Goal: Transaction & Acquisition: Download file/media

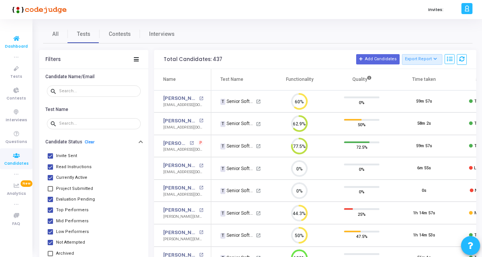
click at [13, 47] on span "Dashboard" at bounding box center [16, 46] width 23 height 6
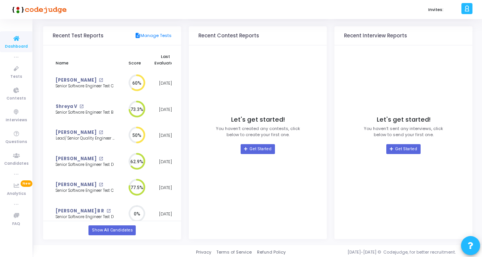
scroll to position [79, 0]
click at [16, 71] on icon at bounding box center [16, 69] width 16 height 10
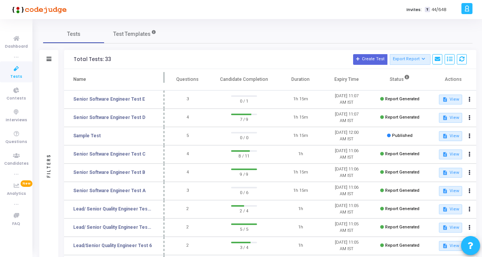
drag, startPoint x: 146, startPoint y: 80, endPoint x: 163, endPoint y: 82, distance: 17.6
click at [163, 82] on span at bounding box center [165, 79] width 8 height 21
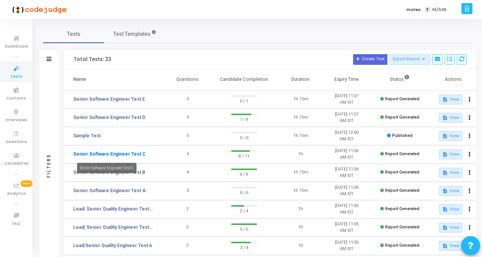
click at [105, 156] on link "Senior Software Engineer Test C" at bounding box center [109, 154] width 72 height 7
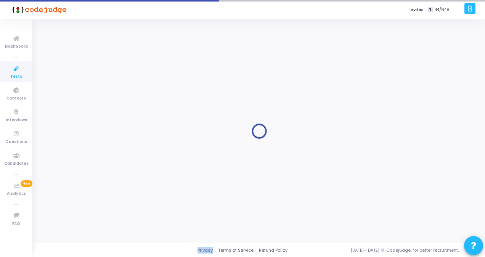
click at [105, 156] on div at bounding box center [259, 131] width 432 height 213
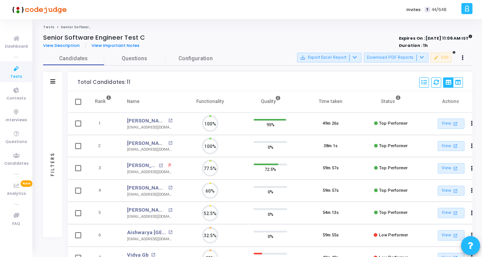
scroll to position [16, 19]
click at [232, 27] on ol "Tests Senior Software Engineer Test C" at bounding box center [257, 27] width 429 height 5
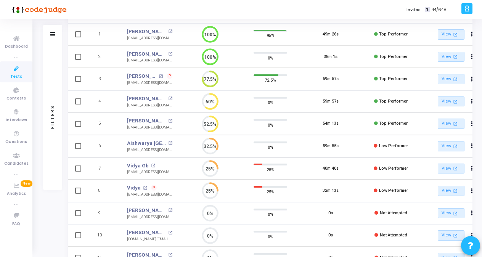
scroll to position [72, 0]
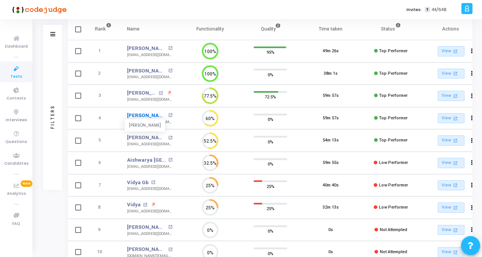
click at [137, 112] on link "[PERSON_NAME]" at bounding box center [146, 116] width 39 height 8
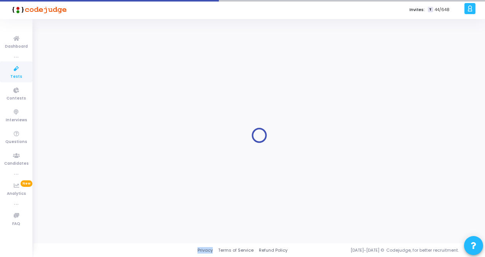
click at [137, 110] on div at bounding box center [259, 135] width 432 height 213
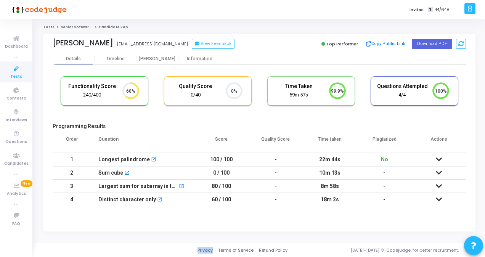
click at [12, 75] on span "Tests" at bounding box center [16, 77] width 12 height 6
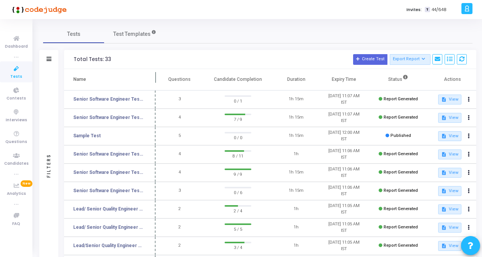
drag, startPoint x: 146, startPoint y: 80, endPoint x: 164, endPoint y: 79, distance: 18.3
click at [159, 79] on span at bounding box center [156, 79] width 8 height 21
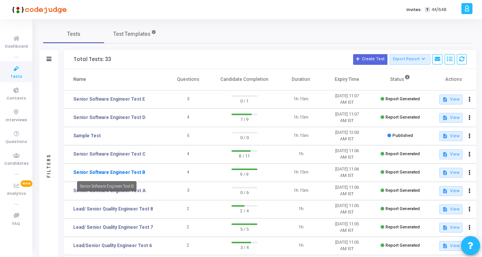
click at [124, 171] on link "Senior Software Engineer Test B" at bounding box center [109, 172] width 72 height 7
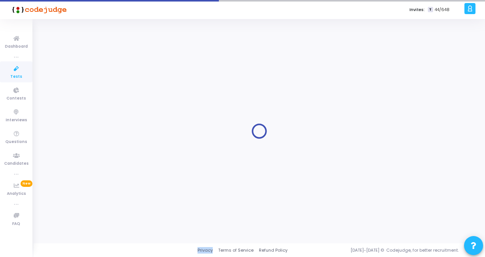
click at [124, 171] on div at bounding box center [259, 131] width 432 height 213
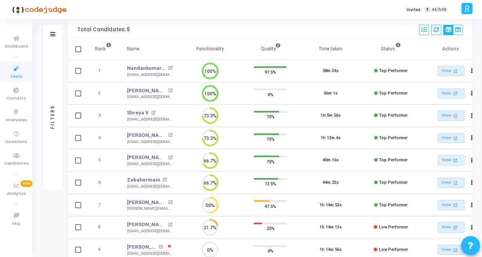
scroll to position [53, 0]
click at [141, 132] on link "[PERSON_NAME]" at bounding box center [146, 135] width 39 height 8
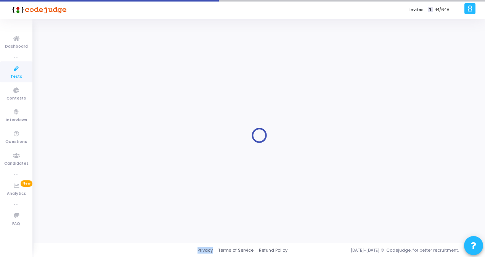
click at [141, 132] on div at bounding box center [259, 135] width 432 height 213
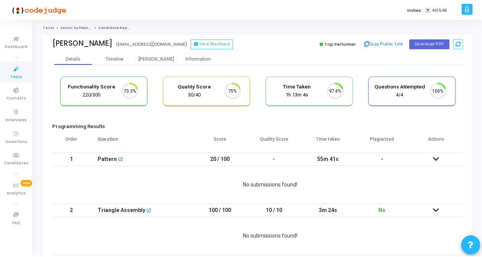
scroll to position [16, 19]
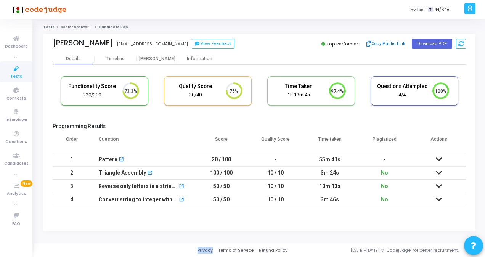
click at [439, 170] on icon at bounding box center [439, 172] width 6 height 5
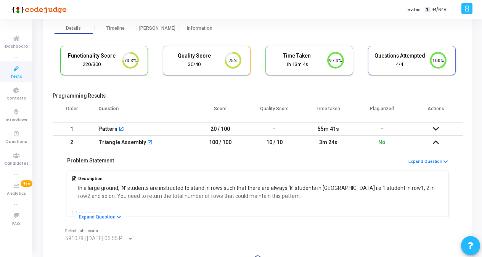
click at [434, 194] on div "Description In a large ground, ‘N’ students are instructed to stand in rows suc…" at bounding box center [257, 193] width 385 height 48
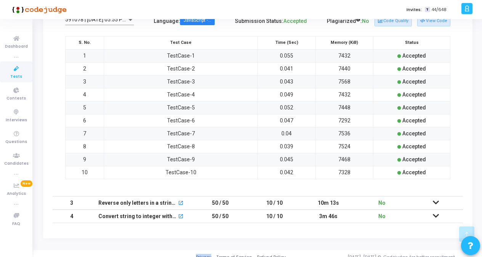
scroll to position [252, 0]
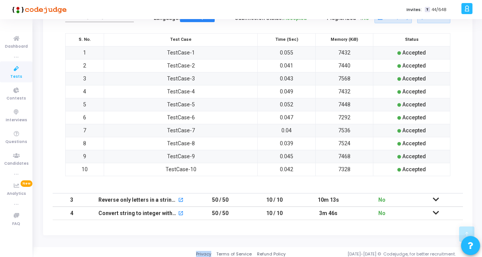
click at [434, 197] on icon at bounding box center [436, 199] width 6 height 5
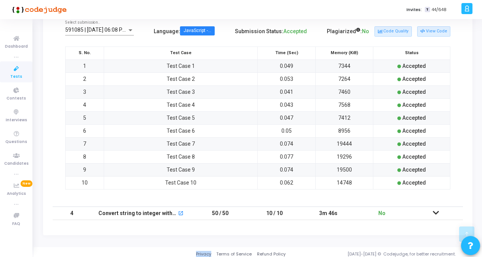
scroll to position [253, 0]
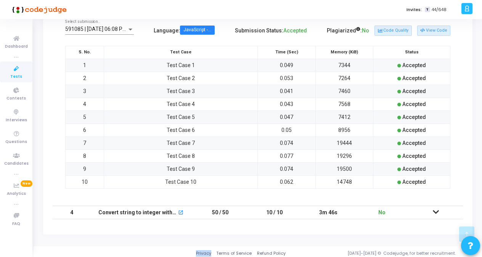
click at [435, 209] on icon at bounding box center [436, 211] width 6 height 5
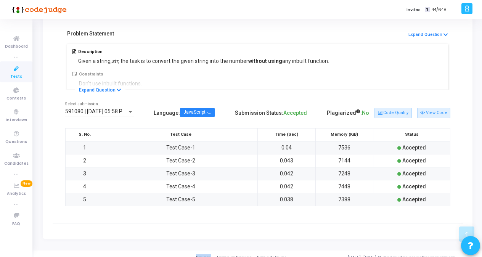
scroll to position [189, 0]
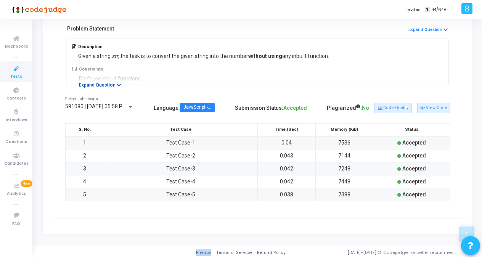
click at [117, 84] on icon at bounding box center [119, 85] width 5 height 5
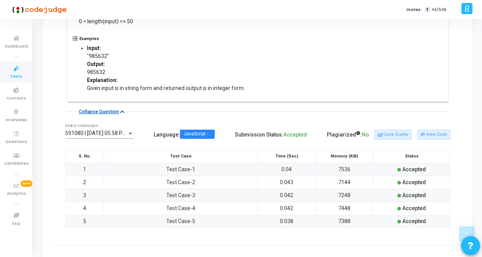
scroll to position [252, 0]
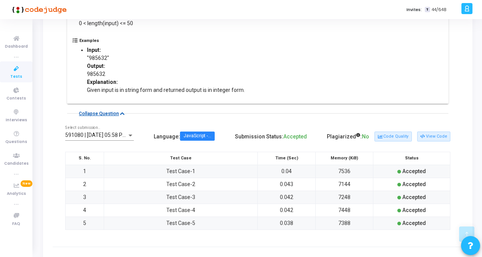
click at [120, 111] on icon at bounding box center [122, 113] width 5 height 5
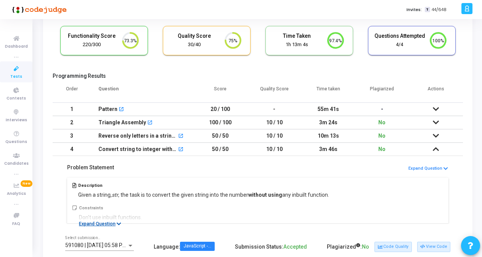
scroll to position [50, 0]
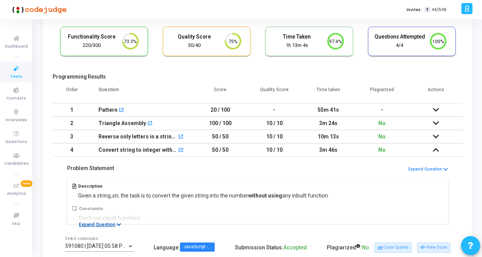
click at [99, 45] on div "220/300" at bounding box center [91, 45] width 51 height 7
click at [111, 39] on h5 "Functionality Score" at bounding box center [91, 37] width 51 height 6
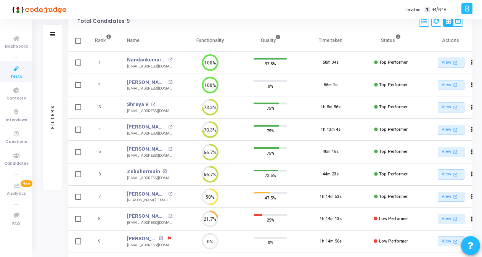
scroll to position [60, 0]
click at [142, 125] on link "[PERSON_NAME]" at bounding box center [146, 128] width 39 height 8
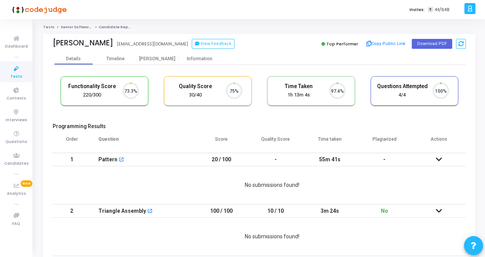
scroll to position [3, 3]
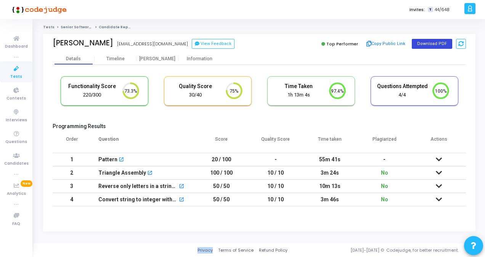
click at [423, 43] on button "Download PDF" at bounding box center [432, 44] width 40 height 10
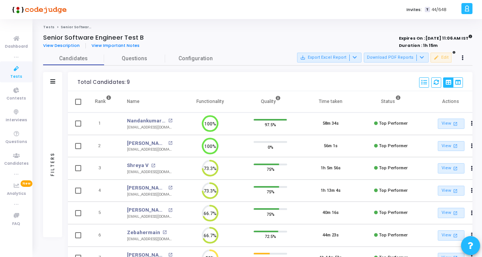
click at [16, 79] on span "Tests" at bounding box center [16, 77] width 12 height 6
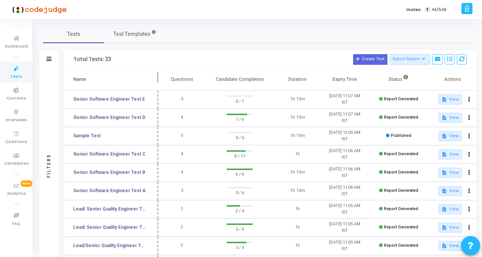
drag, startPoint x: 148, startPoint y: 77, endPoint x: 168, endPoint y: 81, distance: 20.2
click at [162, 81] on span at bounding box center [158, 79] width 8 height 21
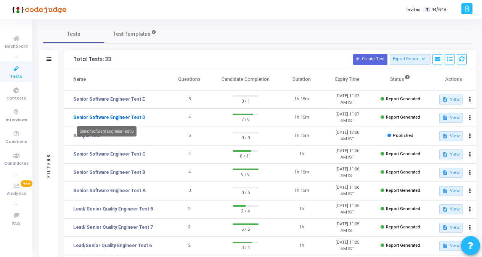
click at [123, 120] on link "Senior Software Engineer Test D" at bounding box center [109, 117] width 72 height 7
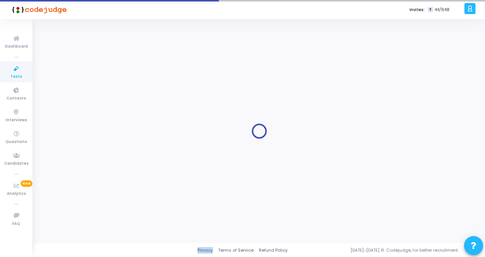
click at [123, 120] on div at bounding box center [259, 131] width 432 height 213
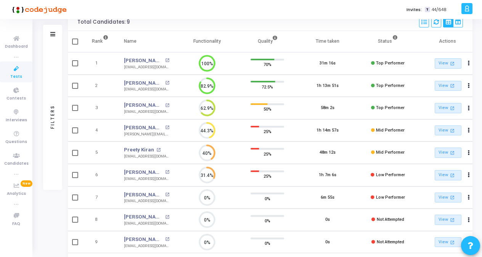
scroll to position [61, 0]
click at [17, 69] on icon at bounding box center [16, 69] width 16 height 10
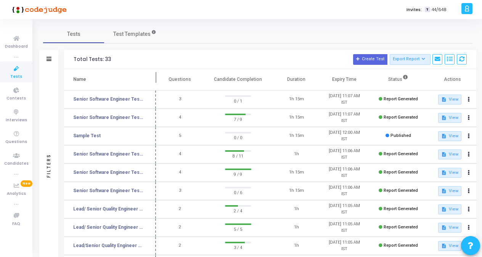
drag, startPoint x: 146, startPoint y: 77, endPoint x: 167, endPoint y: 76, distance: 20.2
click at [160, 76] on span at bounding box center [156, 79] width 8 height 21
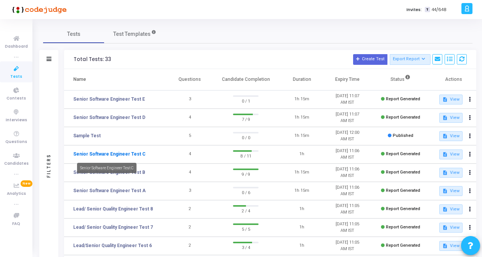
click at [122, 152] on link "Senior Software Engineer Test C" at bounding box center [109, 154] width 72 height 7
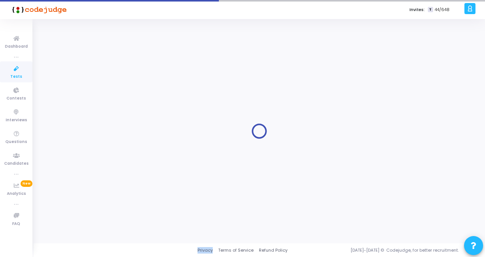
click at [122, 152] on div at bounding box center [259, 131] width 432 height 213
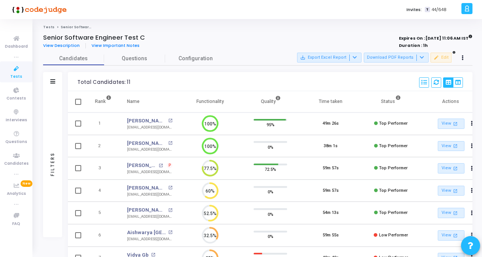
click at [15, 68] on icon at bounding box center [16, 69] width 16 height 10
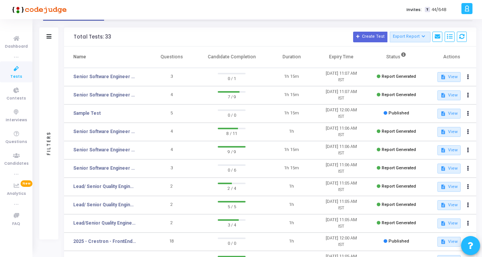
scroll to position [23, 0]
drag, startPoint x: 148, startPoint y: 52, endPoint x: 163, endPoint y: 55, distance: 15.9
click at [151, 55] on span at bounding box center [147, 56] width 8 height 21
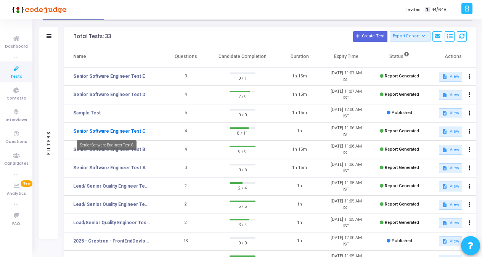
click at [116, 134] on link "Senior Software Engineer Test C" at bounding box center [109, 131] width 72 height 7
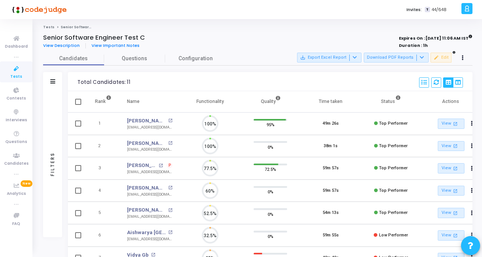
scroll to position [16, 19]
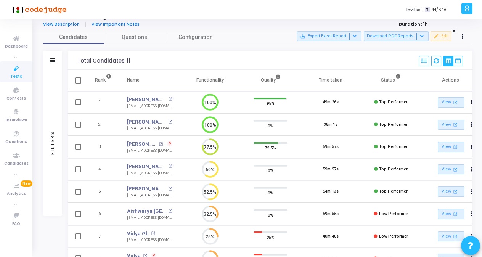
click at [13, 76] on span "Tests" at bounding box center [16, 77] width 12 height 6
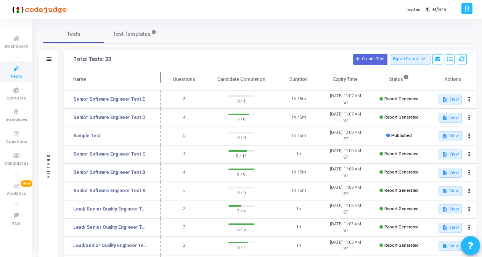
drag, startPoint x: 147, startPoint y: 80, endPoint x: 165, endPoint y: 82, distance: 18.0
click at [164, 82] on span at bounding box center [161, 79] width 8 height 21
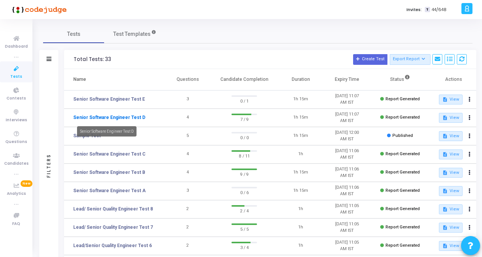
click at [118, 117] on link "Senior Software Engineer Test D" at bounding box center [109, 117] width 72 height 7
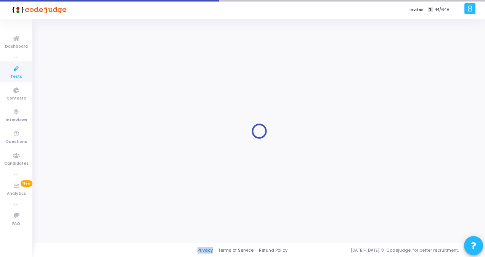
click at [118, 117] on div at bounding box center [259, 131] width 432 height 213
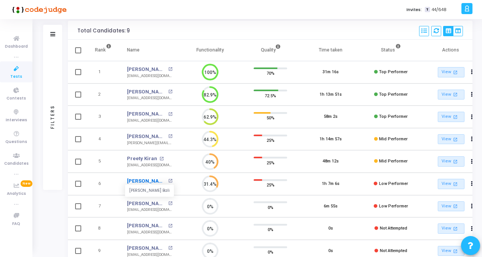
drag, startPoint x: 118, startPoint y: 117, endPoint x: 129, endPoint y: 180, distance: 63.4
click at [129, 180] on link "[PERSON_NAME] Bali" at bounding box center [146, 181] width 39 height 8
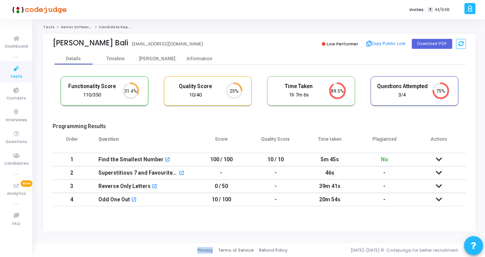
click at [439, 158] on icon at bounding box center [439, 159] width 6 height 5
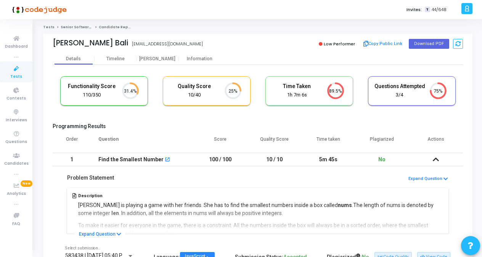
click at [438, 158] on icon at bounding box center [436, 159] width 6 height 5
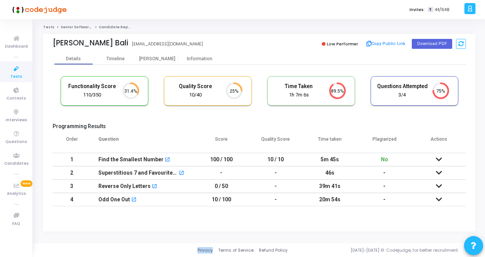
click at [438, 158] on icon at bounding box center [439, 159] width 6 height 5
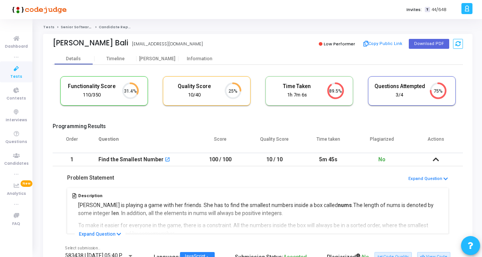
click at [438, 158] on icon at bounding box center [436, 159] width 6 height 5
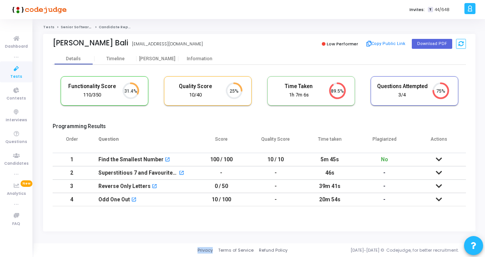
click at [11, 74] on link "Tests" at bounding box center [16, 71] width 32 height 21
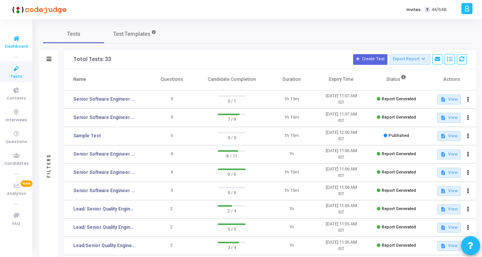
click at [22, 41] on icon at bounding box center [16, 39] width 16 height 10
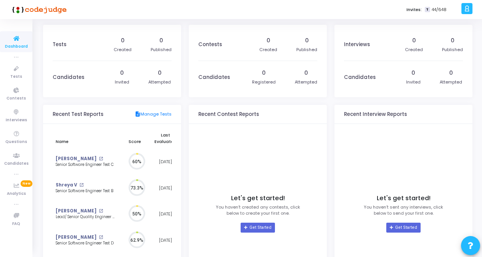
scroll to position [3, 4]
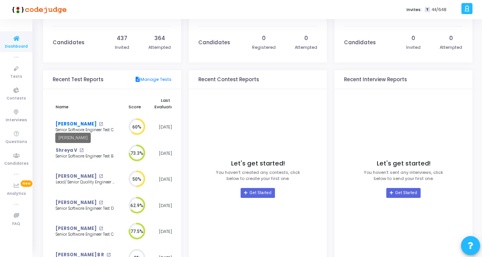
click at [64, 125] on link "[PERSON_NAME]" at bounding box center [76, 124] width 41 height 6
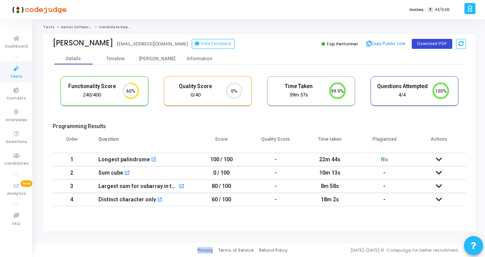
click at [424, 43] on button "Download PDF" at bounding box center [432, 44] width 40 height 10
click at [14, 42] on icon at bounding box center [16, 39] width 16 height 10
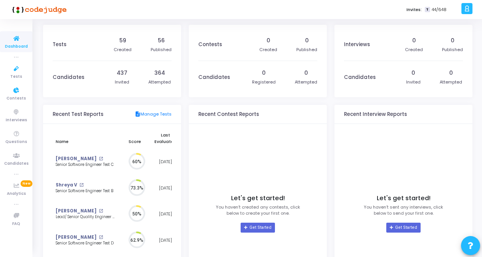
scroll to position [3, 4]
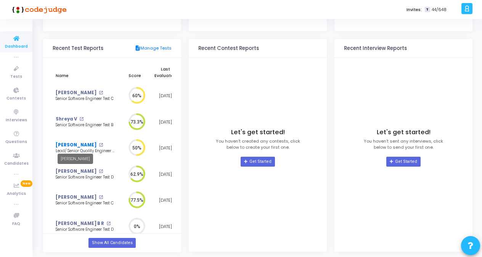
click at [69, 145] on link "[PERSON_NAME]" at bounding box center [76, 145] width 41 height 6
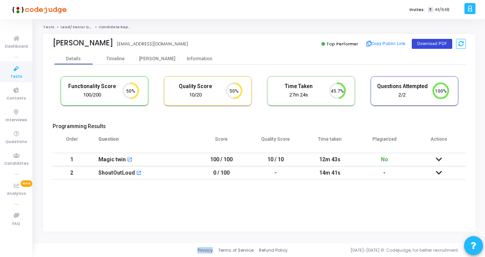
click at [419, 42] on button "Download PDF" at bounding box center [432, 44] width 40 height 10
click at [15, 49] on span "Dashboard" at bounding box center [16, 46] width 23 height 6
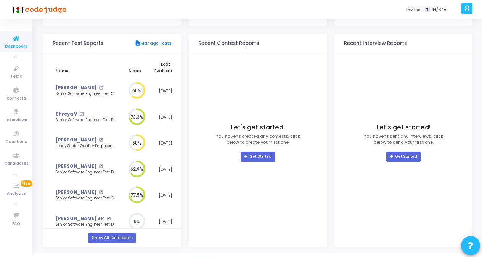
scroll to position [80, 0]
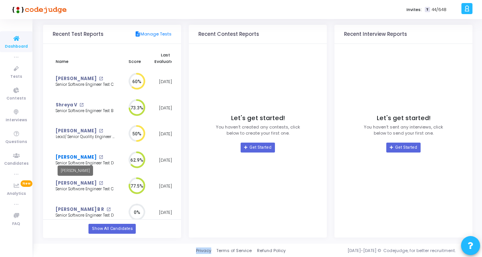
click at [73, 157] on link "[PERSON_NAME]" at bounding box center [76, 157] width 41 height 6
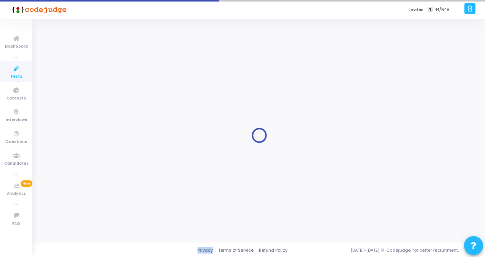
click at [73, 157] on div at bounding box center [259, 135] width 432 height 213
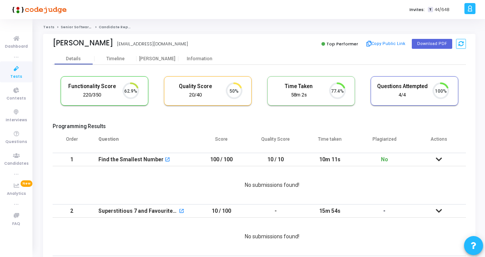
scroll to position [16, 19]
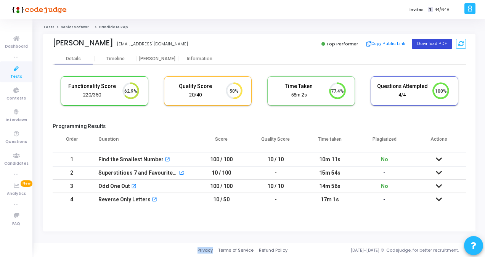
click at [431, 45] on button "Download PDF" at bounding box center [432, 44] width 40 height 10
